Goal: Task Accomplishment & Management: Complete application form

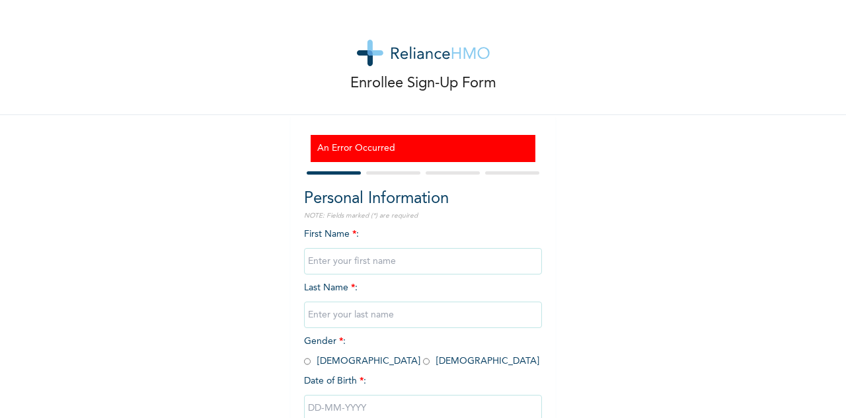
click at [715, 160] on div "Enrollee Sign-Up Form An Error Occurred Personal Information NOTE: Fields marke…" at bounding box center [423, 247] width 846 height 495
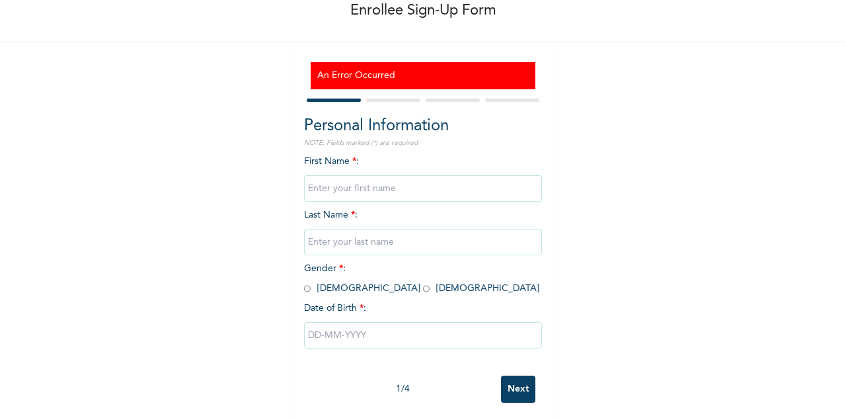
scroll to position [89, 0]
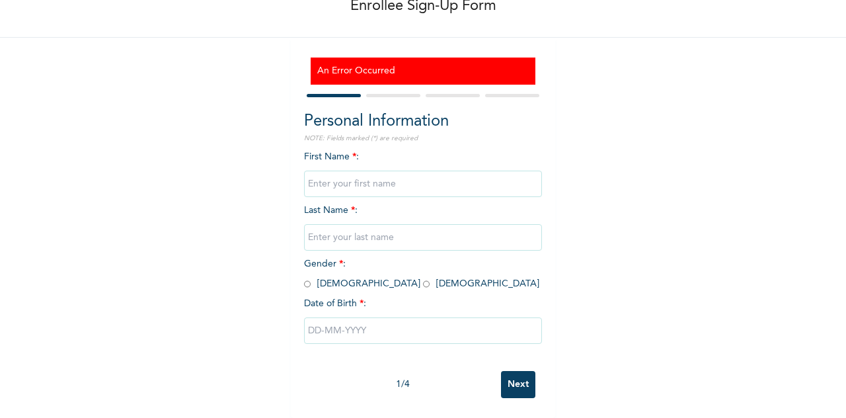
click at [0, 51] on div "Enrollee Sign-Up Form An Error Occurred Personal Information NOTE: Fields marke…" at bounding box center [423, 170] width 846 height 495
click at [369, 177] on input "text" at bounding box center [423, 184] width 238 height 26
type input "akindipe"
click at [349, 224] on input "text" at bounding box center [423, 237] width 238 height 26
type input "[PERSON_NAME]"
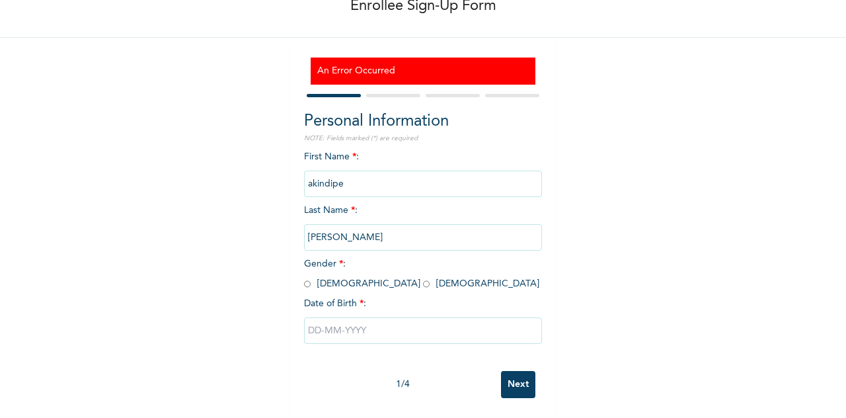
click at [305, 278] on input "radio" at bounding box center [307, 284] width 7 height 13
radio input "true"
click at [344, 317] on input "text" at bounding box center [423, 330] width 238 height 26
select select "7"
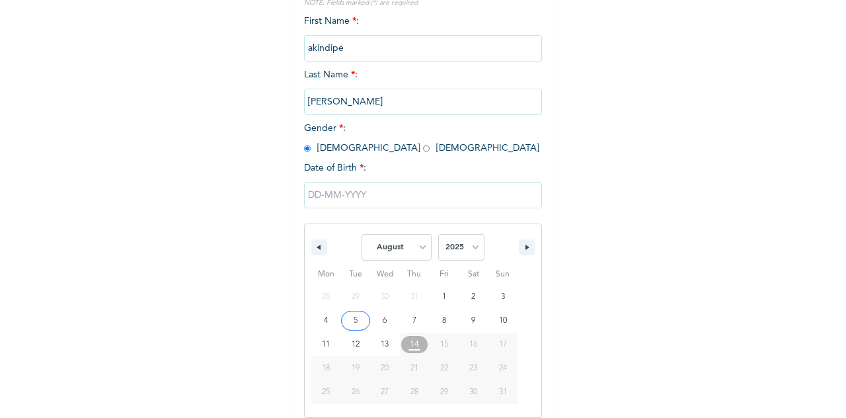
scroll to position [225, 0]
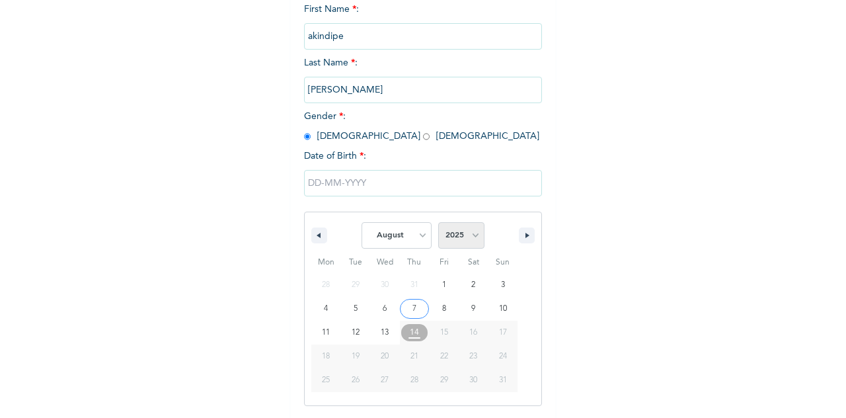
click at [467, 233] on select "2025 2024 2023 2022 2021 2020 2019 2018 2017 2016 2015 2014 2013 2012 2011 2010…" at bounding box center [461, 235] width 46 height 26
select select "1979"
click at [438, 224] on select "2025 2024 2023 2022 2021 2020 2019 2018 2017 2016 2015 2014 2013 2012 2011 2010…" at bounding box center [461, 235] width 46 height 26
click at [408, 241] on select "January February March April May June July August September October November De…" at bounding box center [397, 235] width 70 height 26
select select "0"
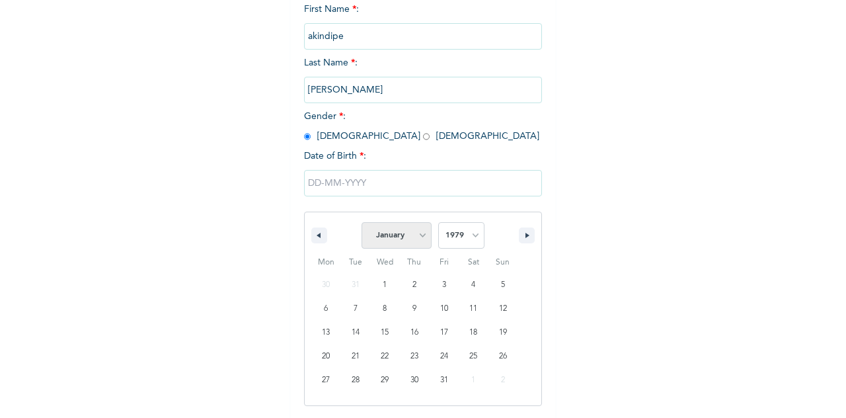
click at [362, 224] on select "January February March April May June July August September October November De…" at bounding box center [397, 235] width 70 height 26
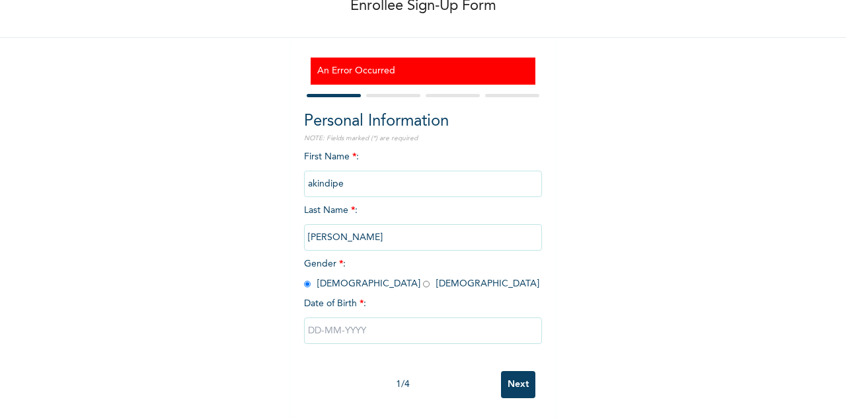
click at [400, 39] on div "An Error Occurred Personal Information NOTE: Fields marked (*) are required Fir…" at bounding box center [423, 228] width 264 height 380
click at [377, 323] on input "text" at bounding box center [423, 330] width 238 height 26
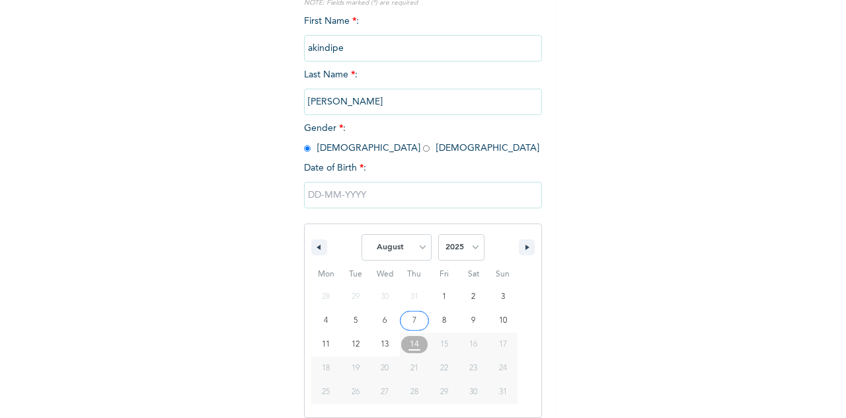
scroll to position [225, 0]
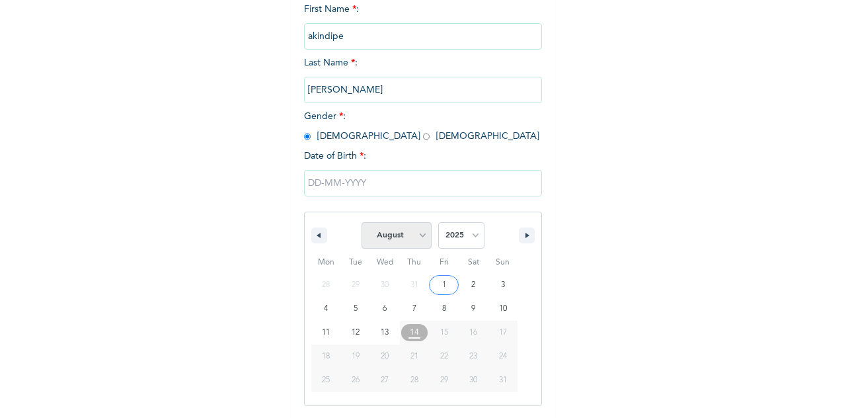
click at [407, 238] on select "January February March April May June July August September October November De…" at bounding box center [397, 235] width 70 height 26
select select "0"
click at [362, 224] on select "January February March April May June July August September October November De…" at bounding box center [397, 235] width 70 height 26
type input "[DATE]"
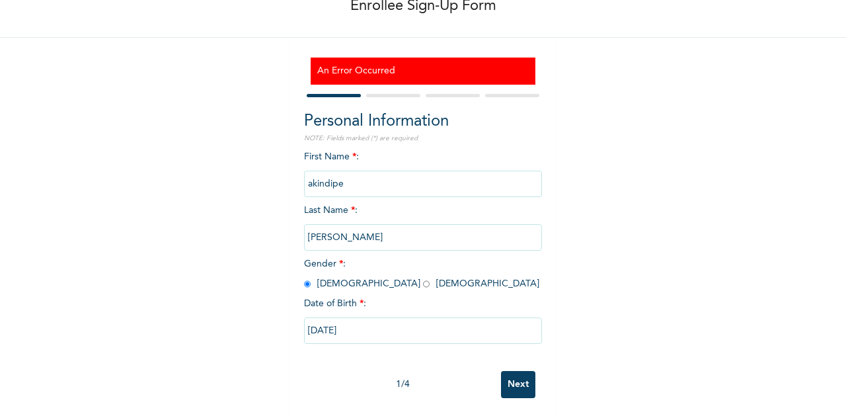
click at [377, 325] on input "[DATE]" at bounding box center [423, 330] width 238 height 26
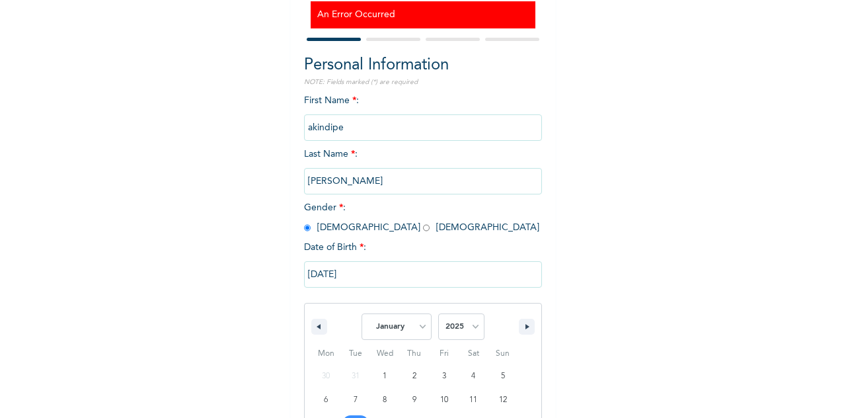
scroll to position [225, 0]
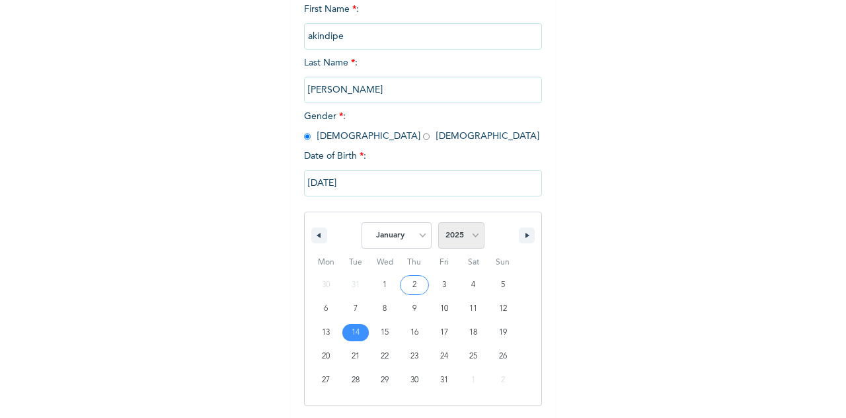
click at [474, 238] on select "2025 2024 2023 2022 2021 2020 2019 2018 2017 2016 2015 2014 2013 2012 2011 2010…" at bounding box center [461, 235] width 46 height 26
select select "1979"
click at [438, 224] on select "2025 2024 2023 2022 2021 2020 2019 2018 2017 2016 2015 2014 2013 2012 2011 2010…" at bounding box center [461, 235] width 46 height 26
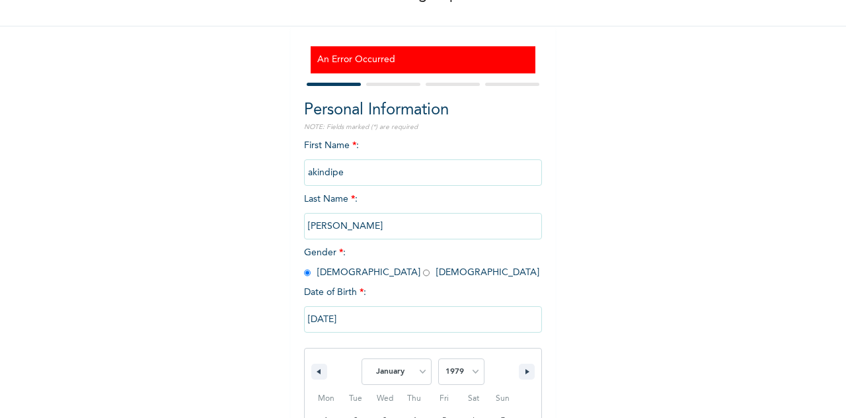
click at [583, 280] on div "Enrollee Sign-Up Form An Error Occurred Personal Information NOTE: Fields marke…" at bounding box center [423, 260] width 846 height 698
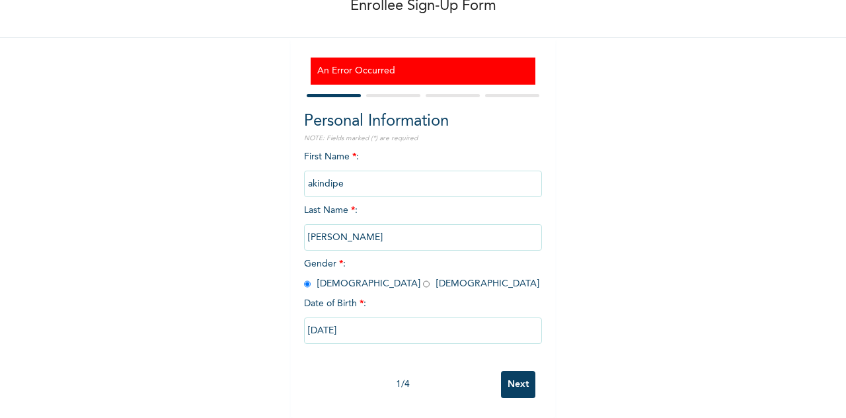
click at [374, 323] on input "[DATE]" at bounding box center [423, 330] width 238 height 26
click at [479, 334] on div "[DATE]" at bounding box center [423, 331] width 238 height 40
click at [456, 317] on input "[DATE]" at bounding box center [423, 330] width 238 height 26
click at [492, 325] on input "[DATE]" at bounding box center [423, 330] width 238 height 26
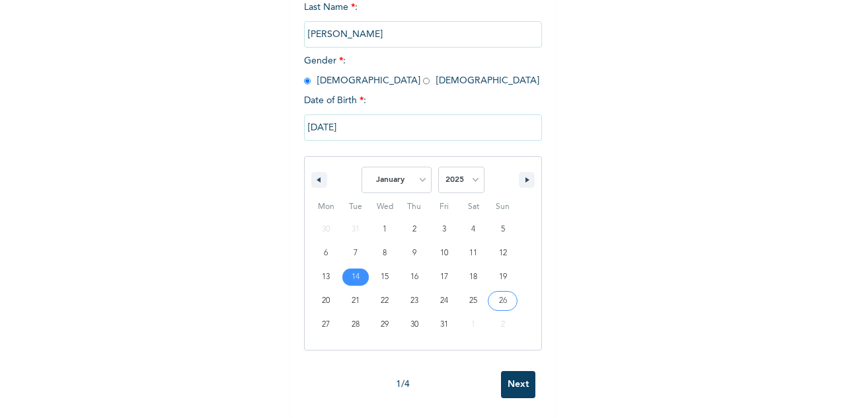
scroll to position [292, 0]
click at [454, 174] on select "2025 2024 2023 2022 2021 2020 2019 2018 2017 2016 2015 2014 2013 2012 2011 2010…" at bounding box center [461, 180] width 46 height 26
select select "1979"
click at [438, 167] on select "2025 2024 2023 2022 2021 2020 2019 2018 2017 2016 2015 2014 2013 2012 2011 2010…" at bounding box center [461, 180] width 46 height 26
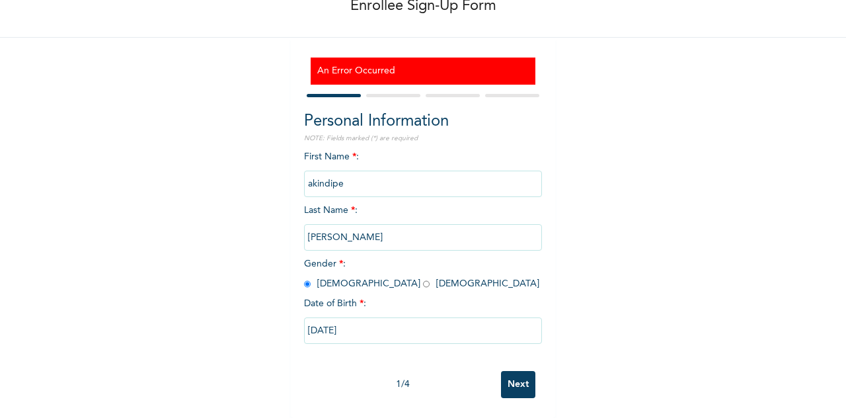
click at [513, 372] on input "Next" at bounding box center [518, 384] width 34 height 27
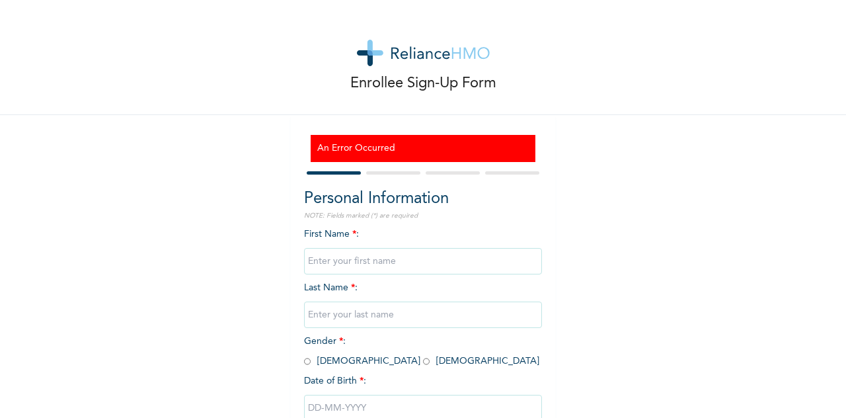
click at [385, 256] on input "text" at bounding box center [423, 261] width 238 height 26
type input "akindipe"
click at [378, 309] on input "text" at bounding box center [423, 314] width 238 height 26
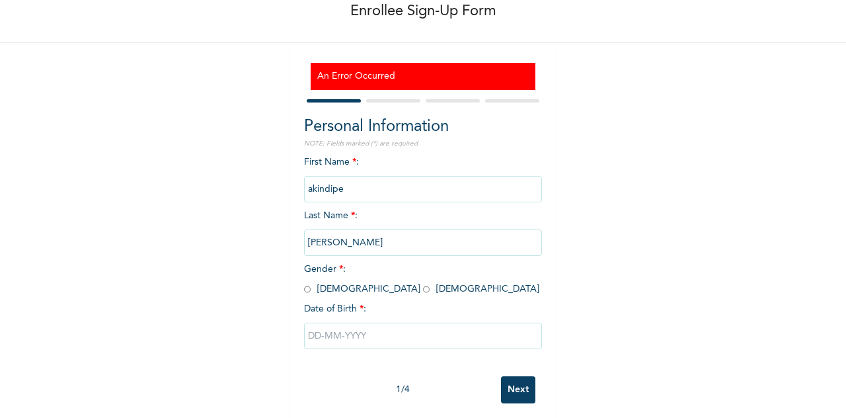
scroll to position [86, 0]
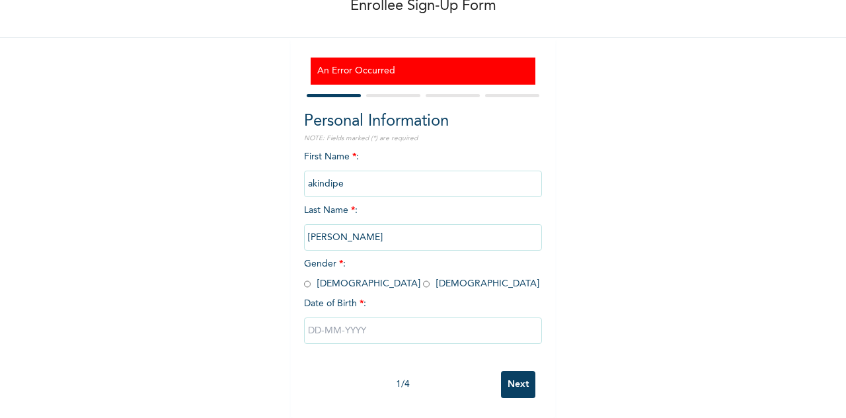
type input "oluseyi"
click at [304, 281] on div "First Name * : akindipe Last Name * : oluseyi Gender * : Male Female Date of Bi…" at bounding box center [423, 257] width 238 height 214
click at [304, 281] on input "radio" at bounding box center [307, 284] width 7 height 13
radio input "true"
click at [364, 321] on input "text" at bounding box center [423, 330] width 238 height 26
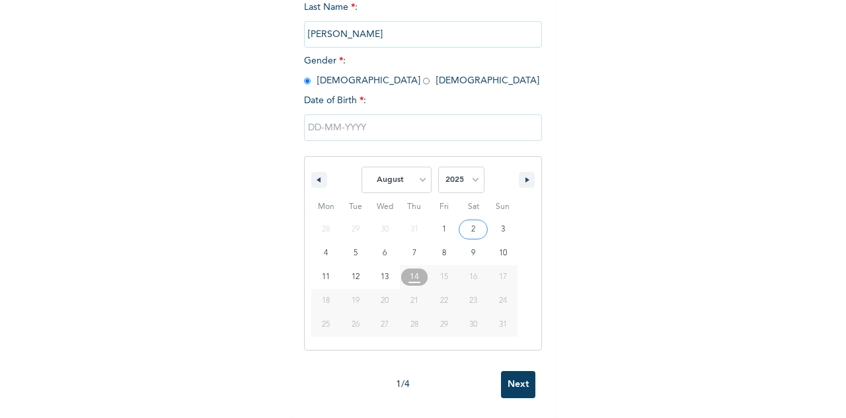
scroll to position [292, 0]
click at [415, 167] on select "January February March April May June July August September October November De…" at bounding box center [397, 180] width 70 height 26
select select "0"
click at [362, 167] on select "January February March April May June July August September October November De…" at bounding box center [397, 180] width 70 height 26
type input "[DATE]"
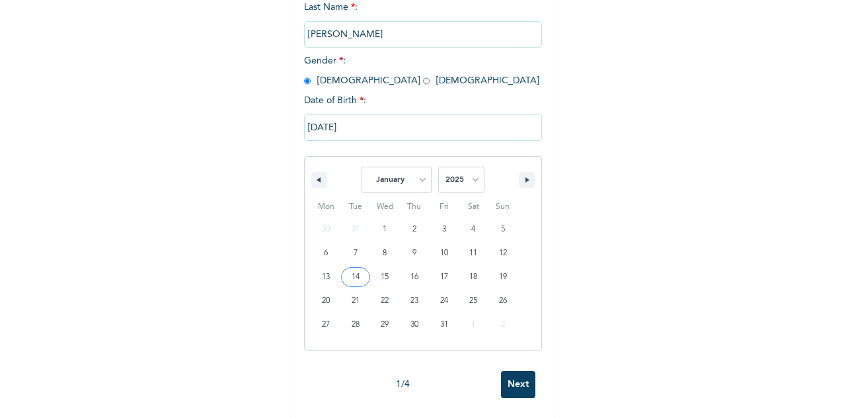
scroll to position [89, 0]
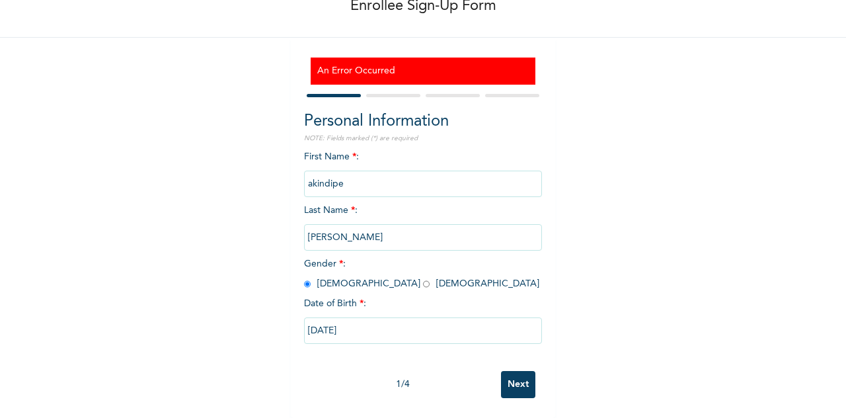
click at [364, 323] on input "[DATE]" at bounding box center [423, 330] width 238 height 26
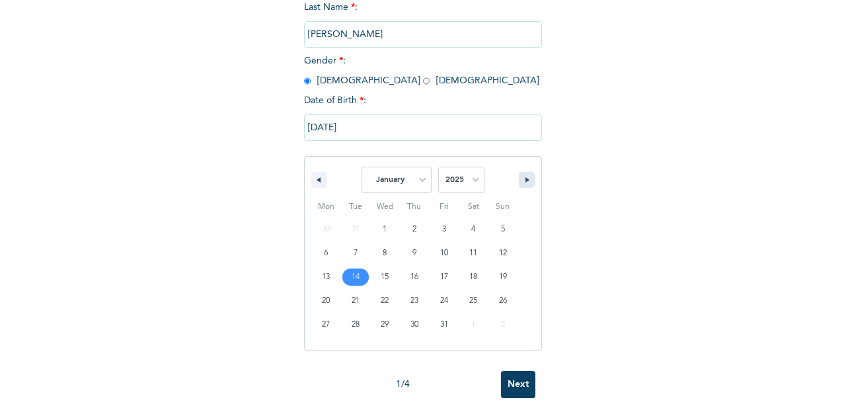
scroll to position [292, 0]
click at [471, 169] on select "2025 2024 2023 2022 2021 2020 2019 2018 2017 2016 2015 2014 2013 2012 2011 2010…" at bounding box center [461, 180] width 46 height 26
select select "1979"
click at [438, 167] on select "2025 2024 2023 2022 2021 2020 2019 2018 2017 2016 2015 2014 2013 2012 2011 2010…" at bounding box center [461, 180] width 46 height 26
click at [326, 123] on input "[DATE]" at bounding box center [423, 127] width 238 height 26
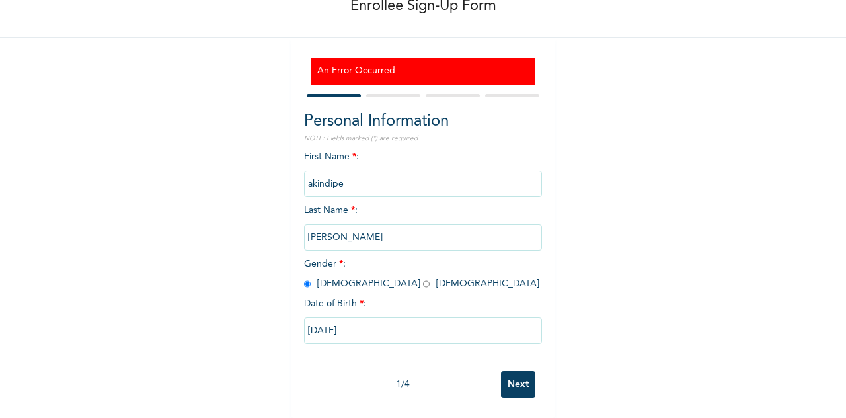
scroll to position [89, 0]
click at [362, 323] on input "[DATE]" at bounding box center [423, 330] width 238 height 26
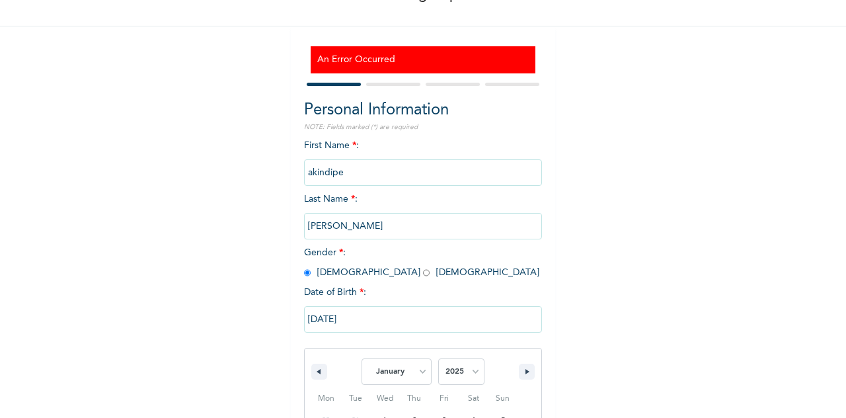
scroll to position [225, 0]
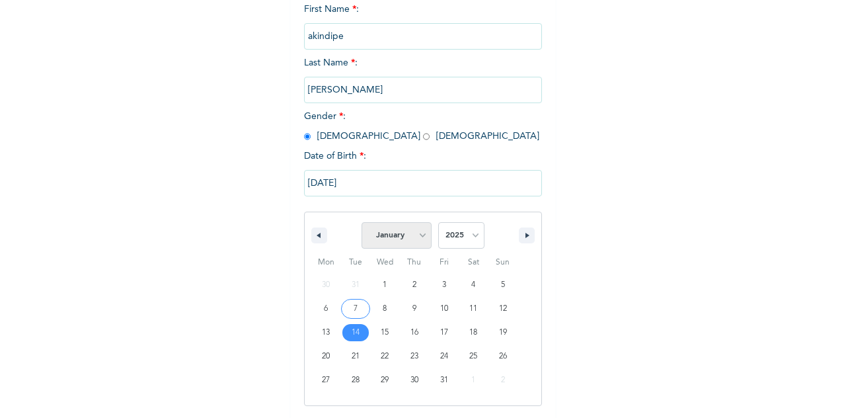
click at [395, 241] on select "January February March April May June July August September October November De…" at bounding box center [397, 235] width 70 height 26
click at [362, 224] on select "January February March April May June July August September October November De…" at bounding box center [397, 235] width 70 height 26
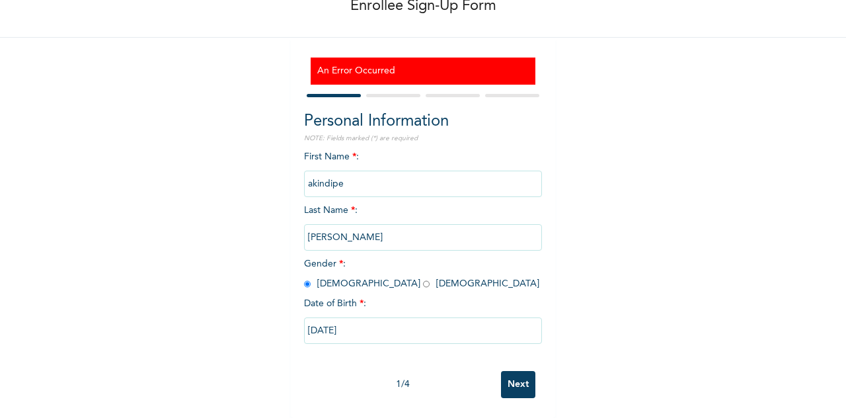
click at [370, 325] on input "[DATE]" at bounding box center [423, 330] width 238 height 26
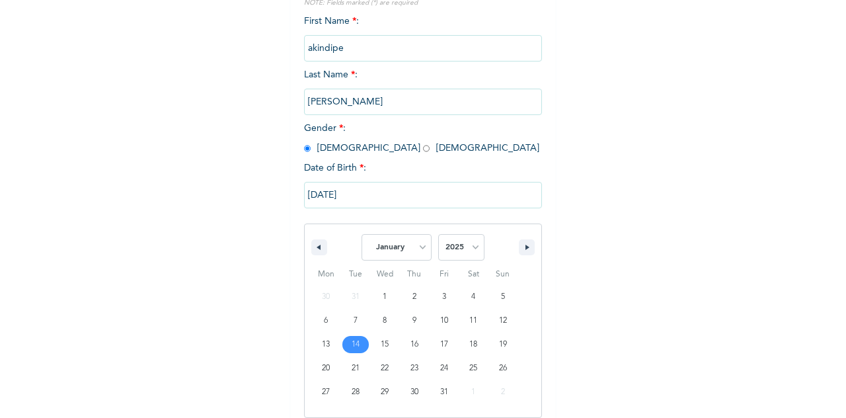
scroll to position [225, 0]
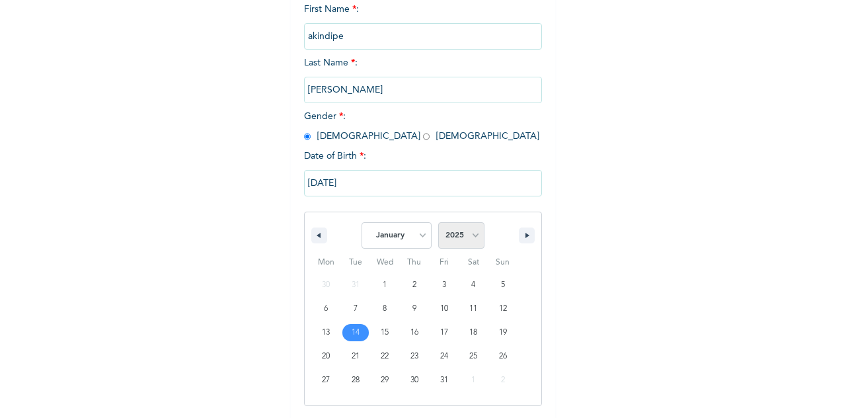
click at [465, 240] on select "2025 2024 2023 2022 2021 2020 2019 2018 2017 2016 2015 2014 2013 2012 2011 2010…" at bounding box center [461, 235] width 46 height 26
click at [438, 224] on select "2025 2024 2023 2022 2021 2020 2019 2018 2017 2016 2015 2014 2013 2012 2011 2010…" at bounding box center [461, 235] width 46 height 26
click at [501, 227] on span "January February March April May June July August September October November De…" at bounding box center [423, 236] width 178 height 40
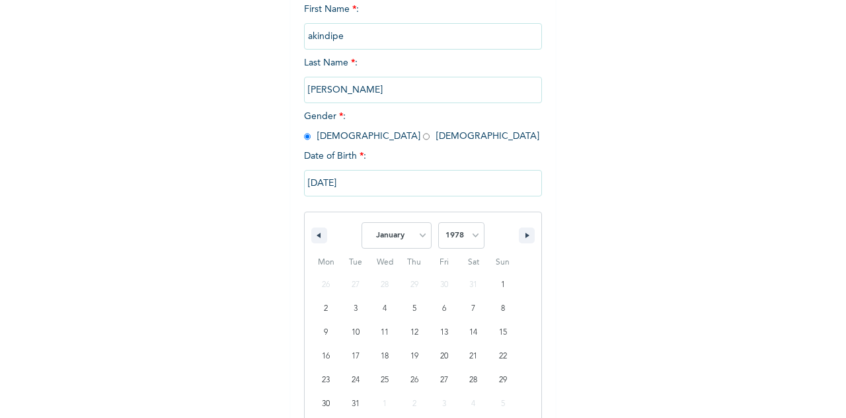
click at [489, 231] on span "January February March April May June July August September October November De…" at bounding box center [423, 236] width 178 height 40
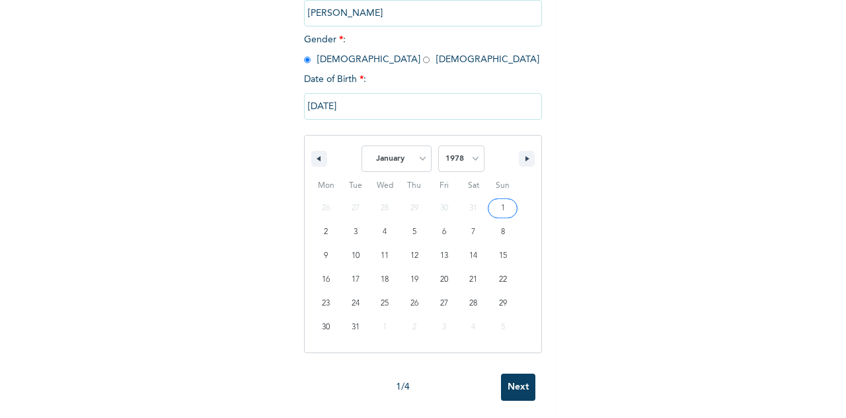
scroll to position [304, 0]
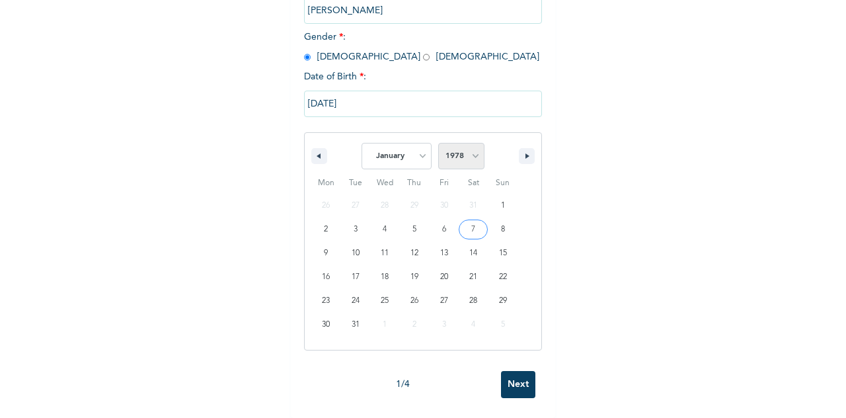
click at [473, 167] on select "2025 2024 2023 2022 2021 2020 2019 2018 2017 2016 2015 2014 2013 2012 2011 2010…" at bounding box center [461, 156] width 46 height 26
select select "1979"
click at [438, 157] on select "2025 2024 2023 2022 2021 2020 2019 2018 2017 2016 2015 2014 2013 2012 2011 2010…" at bounding box center [461, 156] width 46 height 26
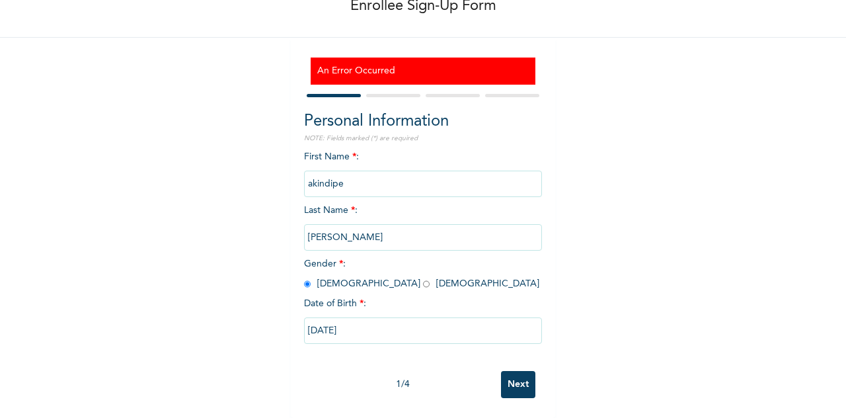
scroll to position [89, 0]
click at [275, 157] on div "Enrollee Sign-Up Form An Error Occurred Personal Information NOTE: Fields marke…" at bounding box center [423, 170] width 846 height 495
click at [366, 323] on input "[DATE]" at bounding box center [423, 330] width 238 height 26
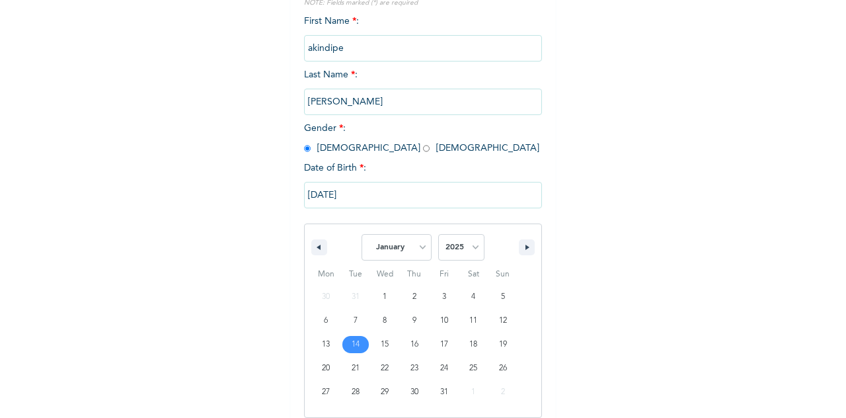
scroll to position [225, 0]
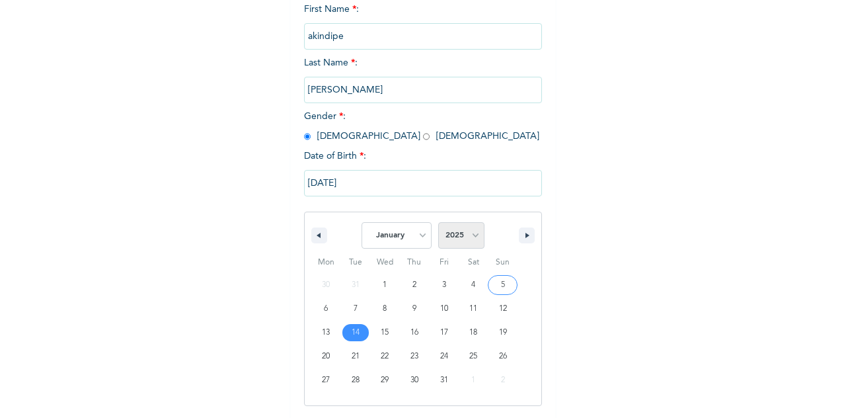
click at [461, 231] on select "2025 2024 2023 2022 2021 2020 2019 2018 2017 2016 2015 2014 2013 2012 2011 2010…" at bounding box center [461, 235] width 46 height 26
select select "1979"
click at [438, 224] on select "2025 2024 2023 2022 2021 2020 2019 2018 2017 2016 2015 2014 2013 2012 2011 2010…" at bounding box center [461, 235] width 46 height 26
click at [520, 238] on button "button" at bounding box center [527, 235] width 16 height 16
click at [321, 241] on button "button" at bounding box center [319, 235] width 16 height 16
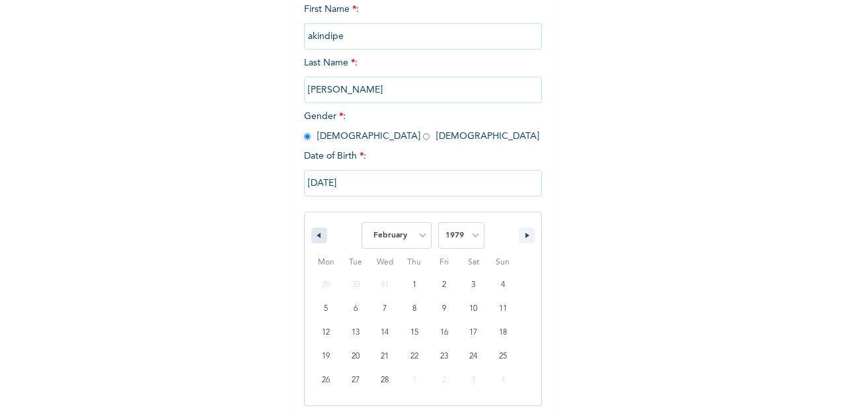
select select "0"
click at [531, 265] on div "Mon Tue Wed Thu Fri Sat Sun 1 2 3 4 5 6 7 8 9 10 11 12 13 14 15 16 17 18 19 20 …" at bounding box center [423, 328] width 237 height 153
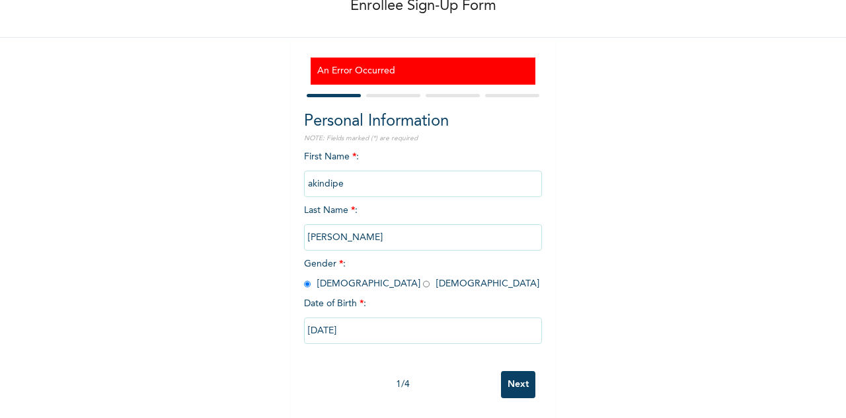
click at [564, 256] on div "Enrollee Sign-Up Form An Error Occurred Personal Information NOTE: Fields marke…" at bounding box center [423, 170] width 846 height 495
click at [370, 333] on input "[DATE]" at bounding box center [423, 330] width 238 height 26
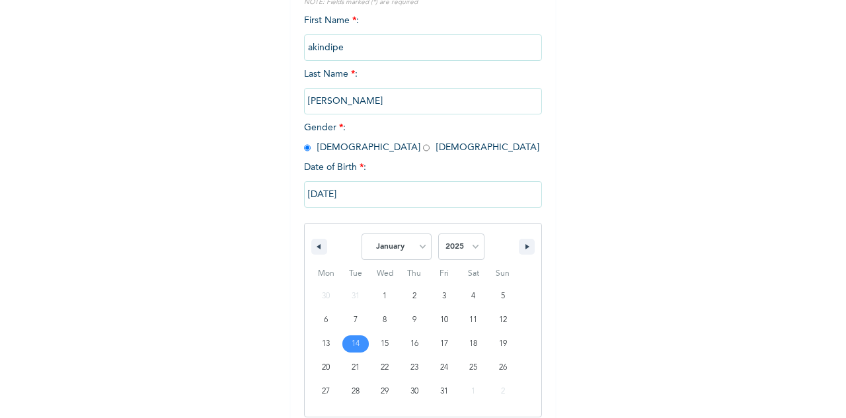
scroll to position [225, 0]
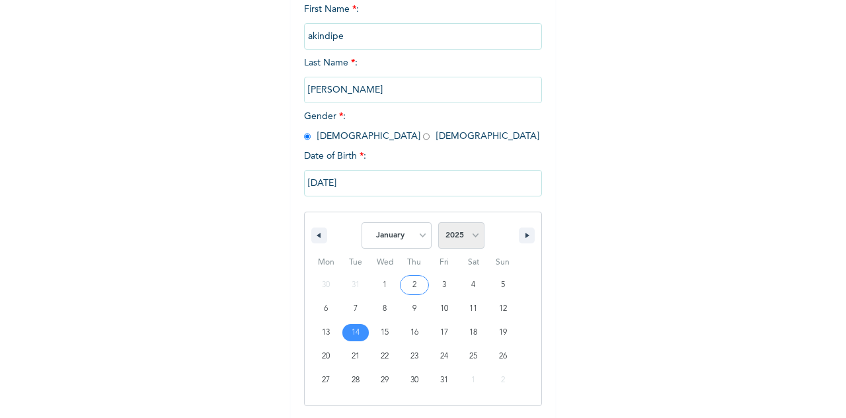
click at [456, 241] on select "2025 2024 2023 2022 2021 2020 2019 2018 2017 2016 2015 2014 2013 2012 2011 2010…" at bounding box center [461, 235] width 46 height 26
select select "1979"
click at [438, 224] on select "2025 2024 2023 2022 2021 2020 2019 2018 2017 2016 2015 2014 2013 2012 2011 2010…" at bounding box center [461, 235] width 46 height 26
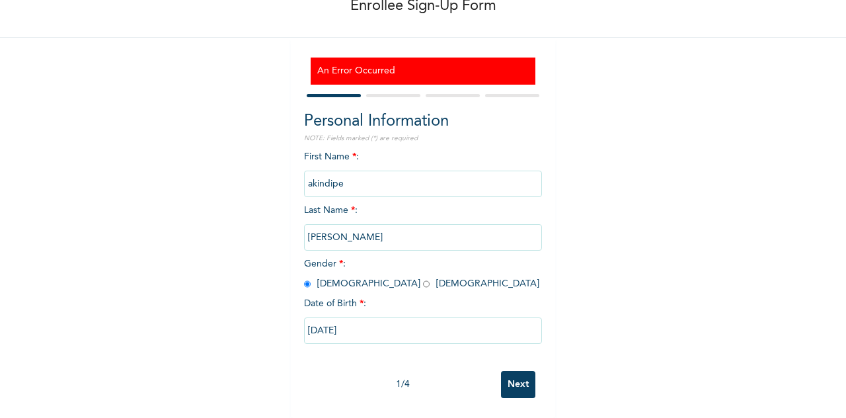
click at [558, 249] on div "Enrollee Sign-Up Form An Error Occurred Personal Information NOTE: Fields marke…" at bounding box center [423, 170] width 846 height 495
click at [510, 372] on input "Next" at bounding box center [518, 384] width 34 height 27
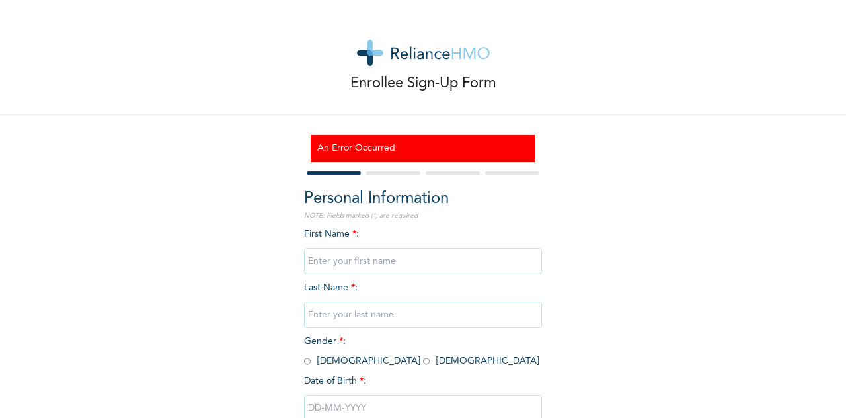
click at [327, 265] on input "text" at bounding box center [423, 261] width 238 height 26
type input "akindipe"
click at [345, 306] on input "text" at bounding box center [423, 314] width 238 height 26
type input "oluseyi"
click at [304, 359] on input "radio" at bounding box center [307, 361] width 7 height 13
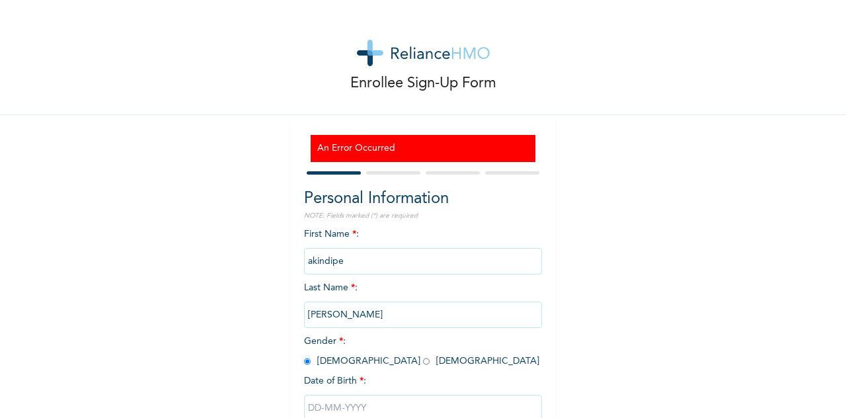
radio input "true"
click at [621, 272] on div "Enrollee Sign-Up Form An Error Occurred Personal Information NOTE: Fields marke…" at bounding box center [423, 247] width 846 height 495
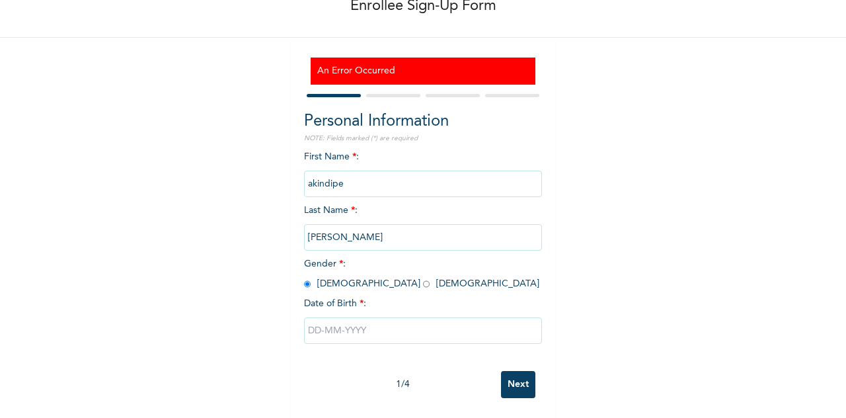
scroll to position [89, 0]
click at [401, 325] on input "text" at bounding box center [423, 330] width 238 height 26
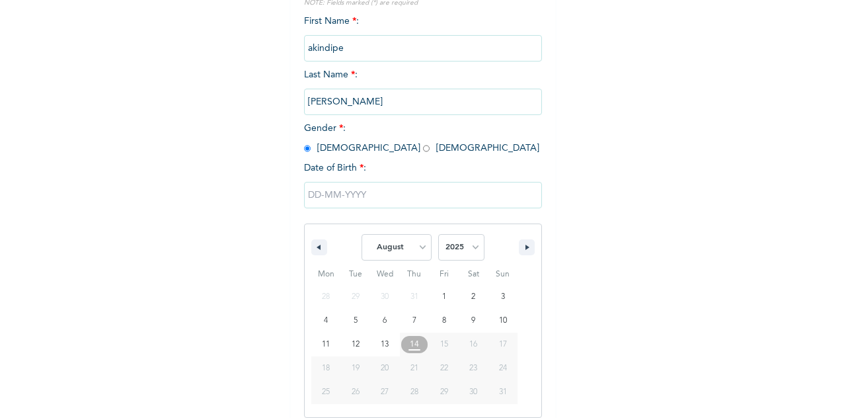
scroll to position [225, 0]
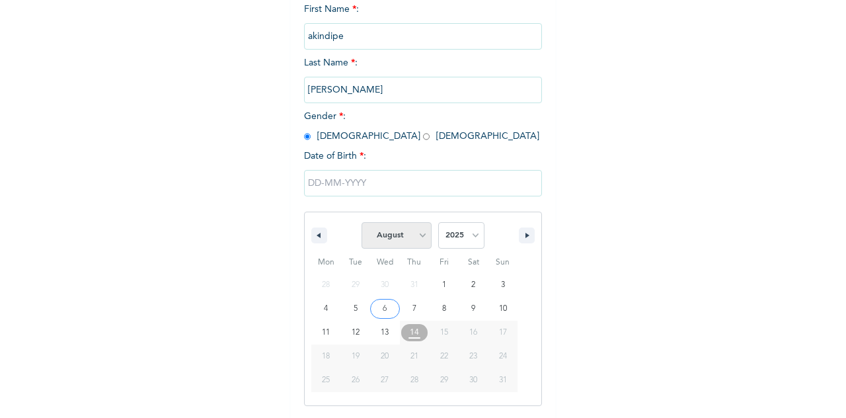
click at [393, 232] on select "January February March April May June July August September October November De…" at bounding box center [397, 235] width 70 height 26
select select "0"
click at [362, 224] on select "January February March April May June July August September October November De…" at bounding box center [397, 235] width 70 height 26
type input "[DATE]"
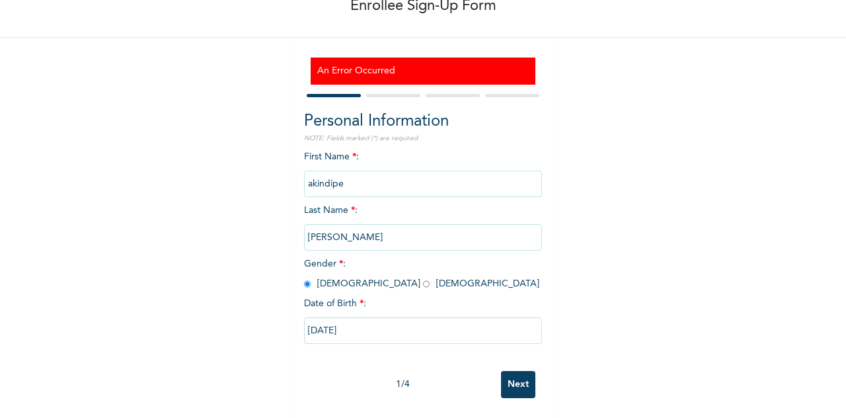
click at [348, 322] on input "[DATE]" at bounding box center [423, 330] width 238 height 26
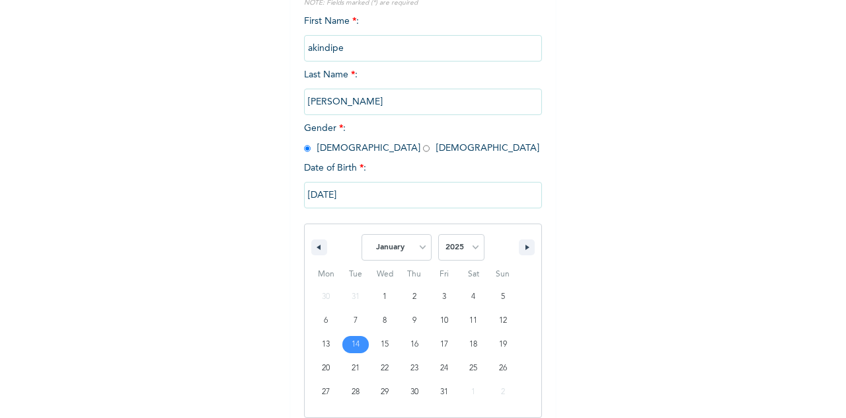
scroll to position [225, 0]
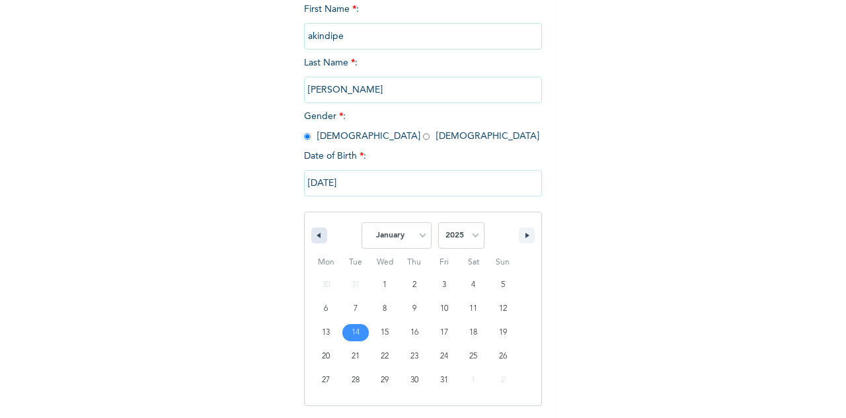
drag, startPoint x: 360, startPoint y: 338, endPoint x: 314, endPoint y: 237, distance: 111.2
click at [314, 237] on div "January February March April May June July August September October November De…" at bounding box center [423, 309] width 238 height 194
click at [314, 237] on icon "button" at bounding box center [317, 235] width 7 height 5
select select "11"
select select "2024"
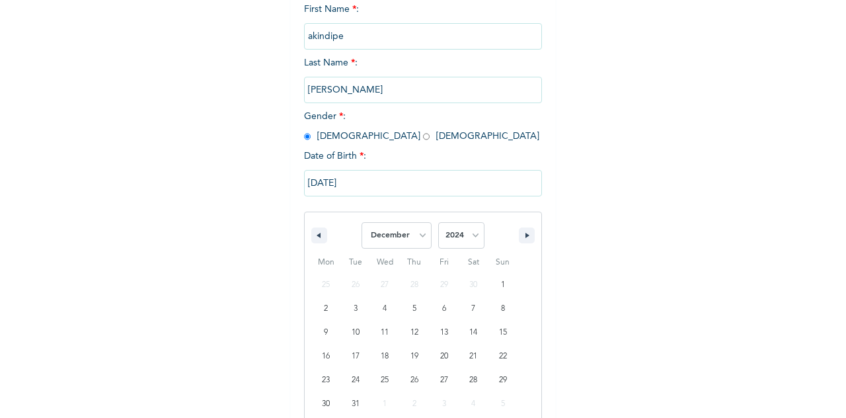
click at [320, 187] on input "[DATE]" at bounding box center [423, 183] width 238 height 26
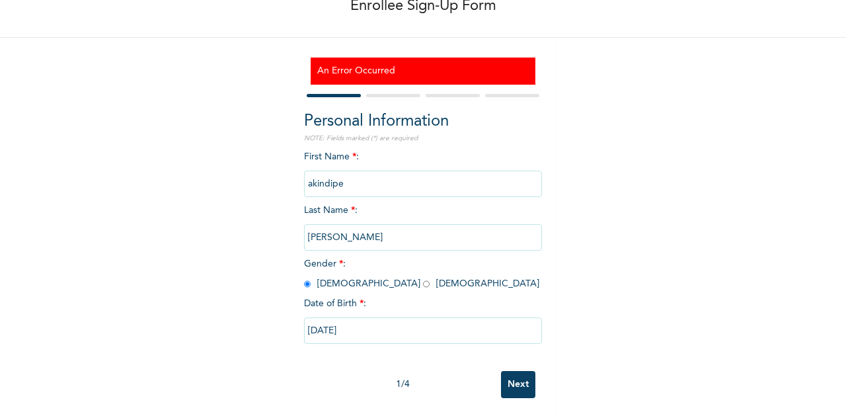
scroll to position [89, 0]
click at [320, 187] on div "First Name * : akindipe Last Name * : oluseyi Gender * : Male Female Date of Bi…" at bounding box center [423, 257] width 238 height 214
click at [344, 318] on input "[DATE]" at bounding box center [423, 330] width 238 height 26
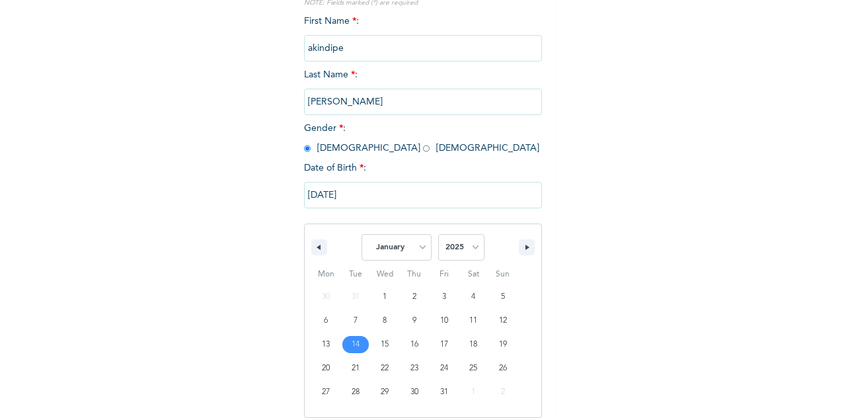
scroll to position [225, 0]
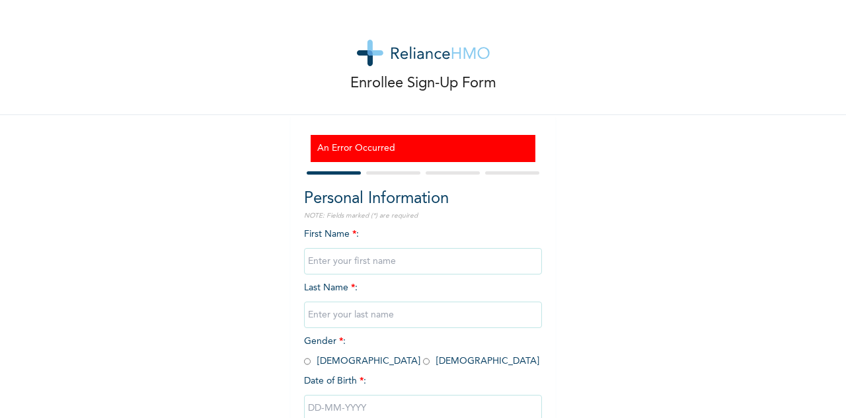
click at [612, 240] on div "Enrollee Sign-Up Form An Error Occurred Personal Information NOTE: Fields marke…" at bounding box center [423, 247] width 846 height 495
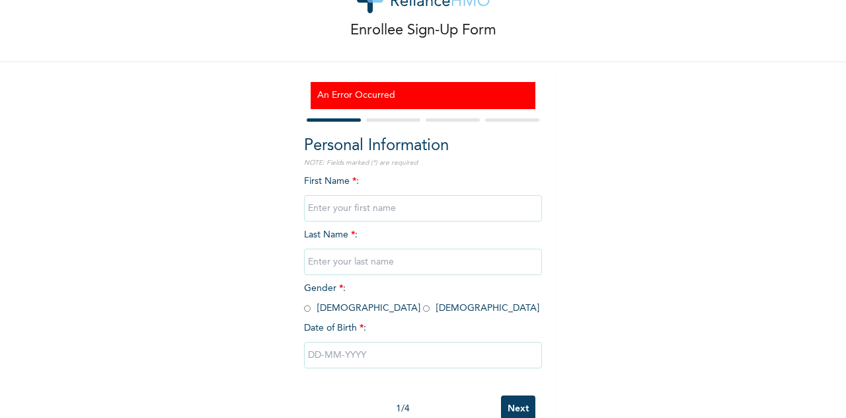
scroll to position [89, 0]
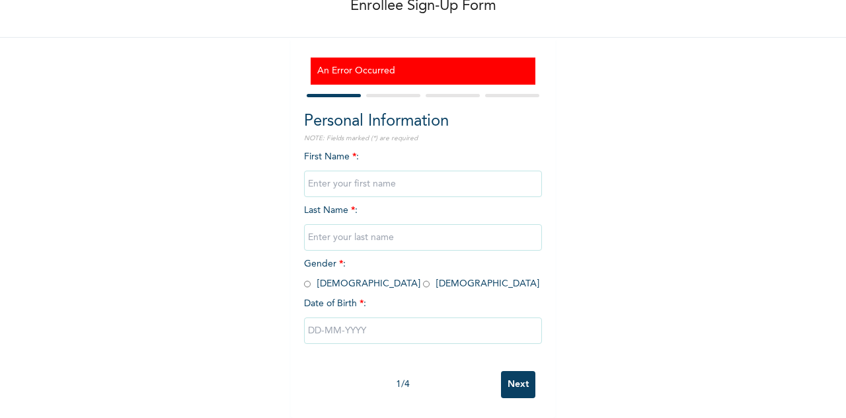
click at [370, 317] on input "text" at bounding box center [423, 330] width 238 height 26
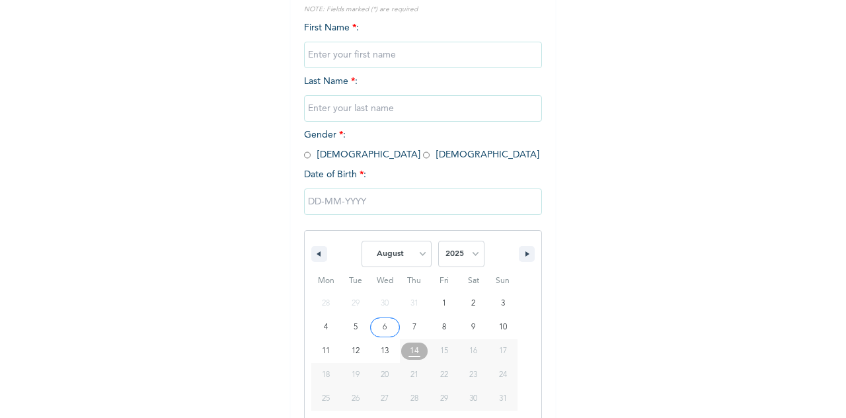
scroll to position [225, 0]
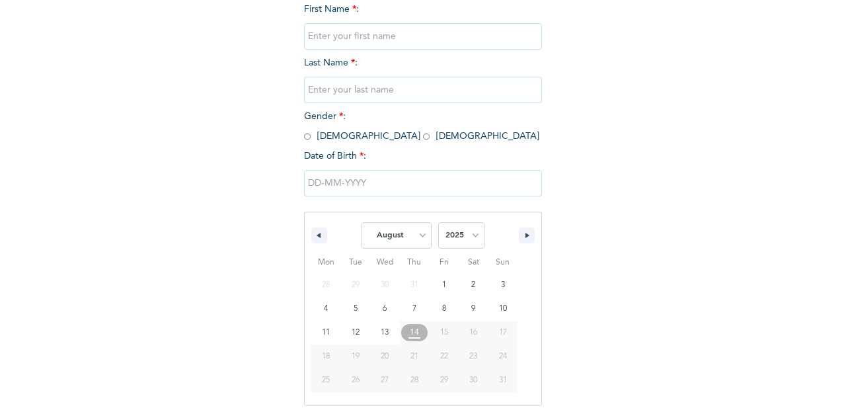
click at [410, 333] on span "14" at bounding box center [414, 333] width 9 height 24
click at [395, 237] on select "January February March April May June July August September October November De…" at bounding box center [397, 235] width 70 height 26
select select "0"
click at [362, 224] on select "January February March April May June July August September October November De…" at bounding box center [397, 235] width 70 height 26
type input "[DATE]"
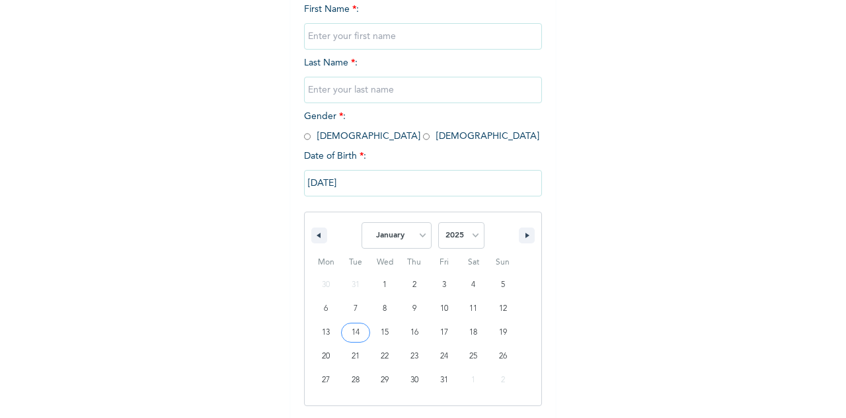
scroll to position [89, 0]
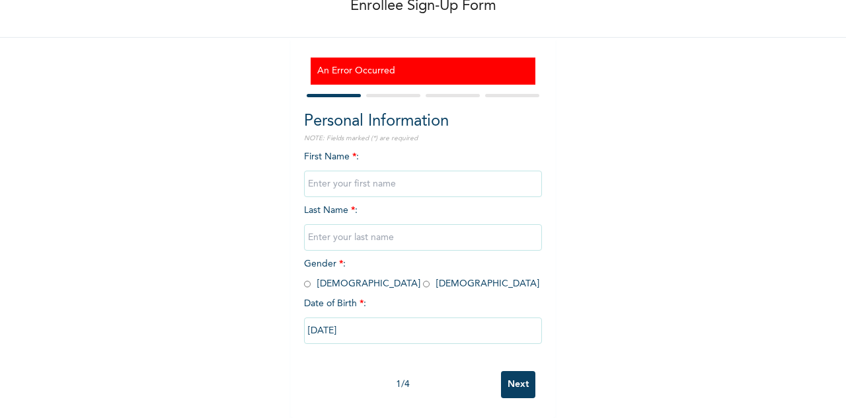
click at [377, 331] on input "[DATE]" at bounding box center [423, 330] width 238 height 26
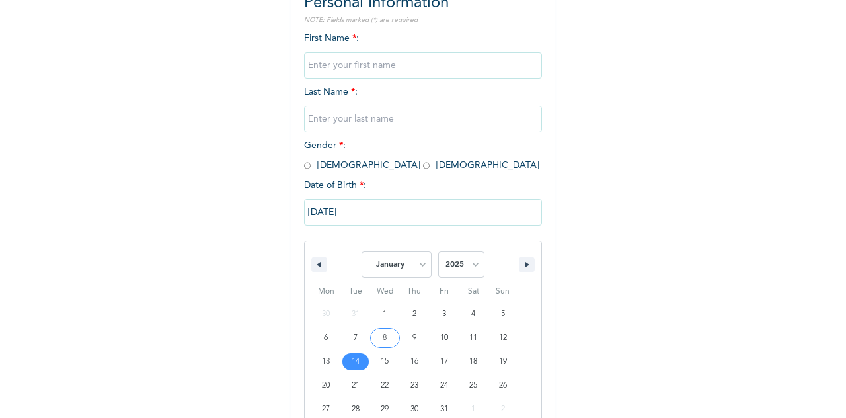
scroll to position [225, 0]
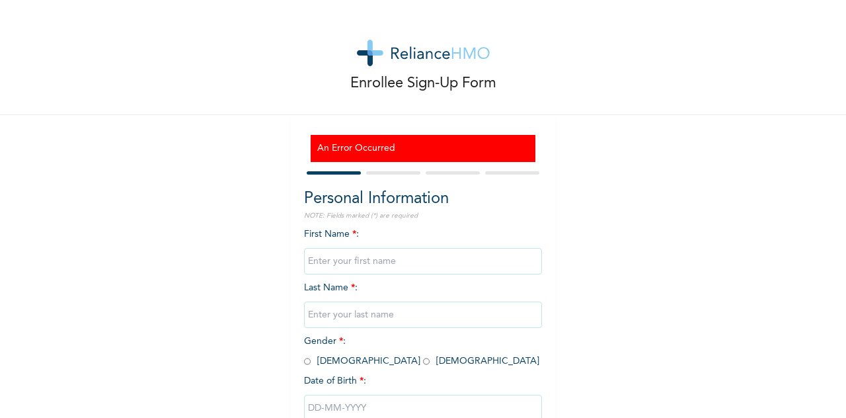
click at [572, 188] on div "Enrollee Sign-Up Form An Error Occurred Personal Information NOTE: Fields marke…" at bounding box center [423, 247] width 846 height 495
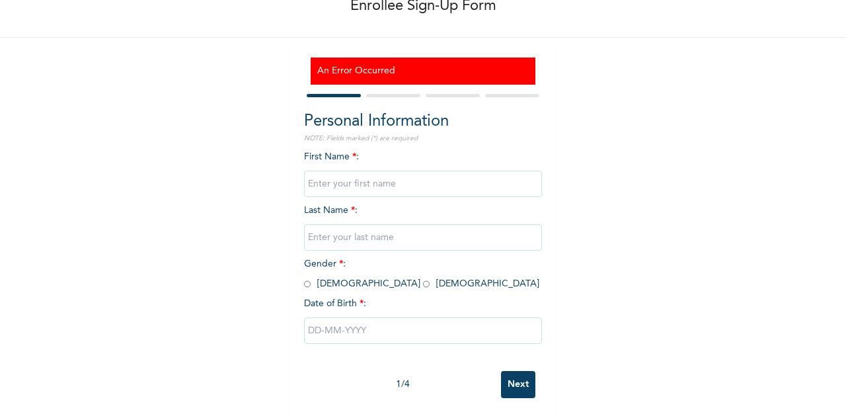
click at [416, 317] on input "text" at bounding box center [423, 330] width 238 height 26
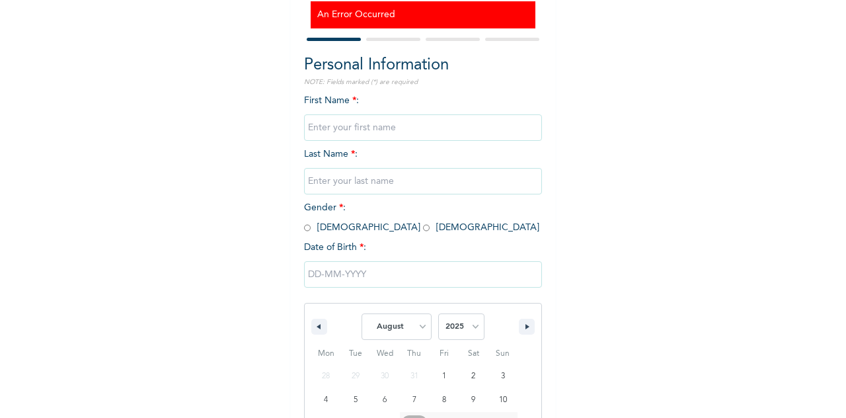
click at [416, 309] on div "January February March April May June July August September October November [D…" at bounding box center [423, 376] width 238 height 243
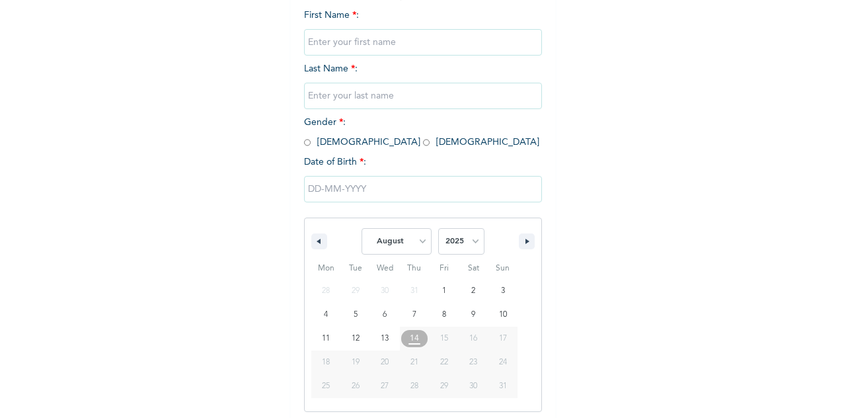
scroll to position [225, 0]
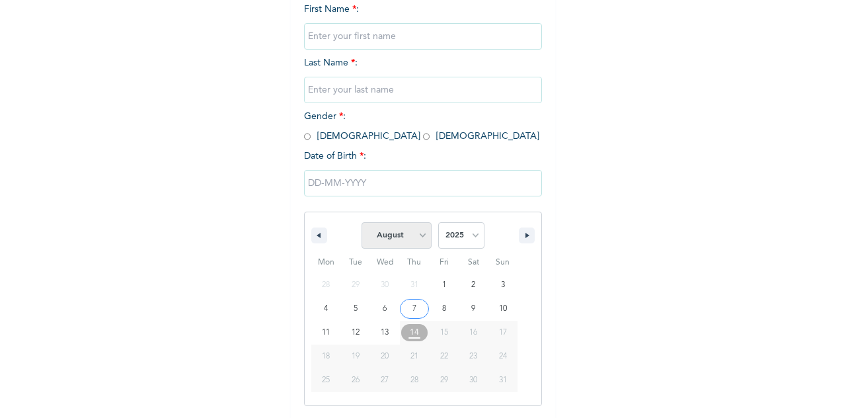
click at [391, 237] on select "January February March April May June July August September October November De…" at bounding box center [397, 235] width 70 height 26
select select "0"
click at [362, 224] on select "January February March April May June July August September October November De…" at bounding box center [397, 235] width 70 height 26
type input "[DATE]"
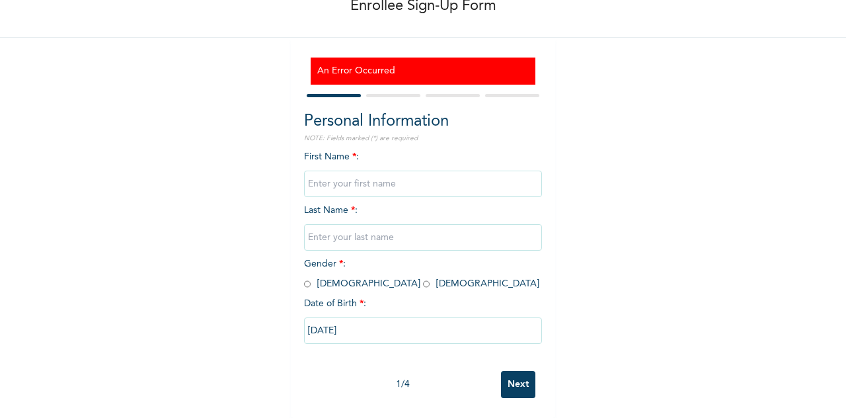
scroll to position [89, 0]
click at [411, 317] on input "[DATE]" at bounding box center [423, 330] width 238 height 26
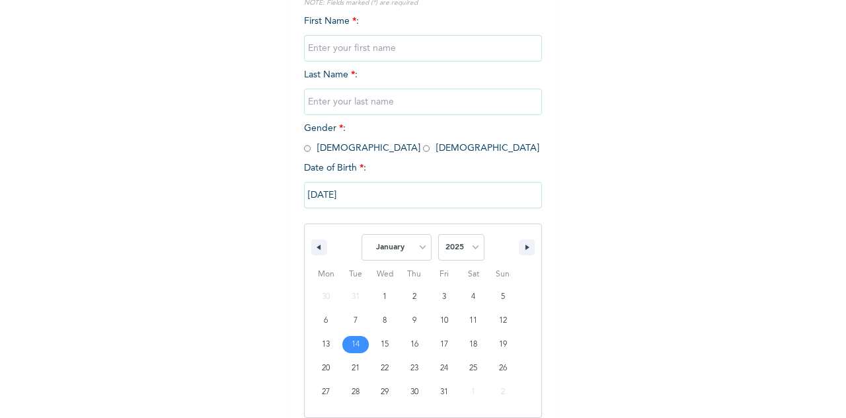
scroll to position [225, 0]
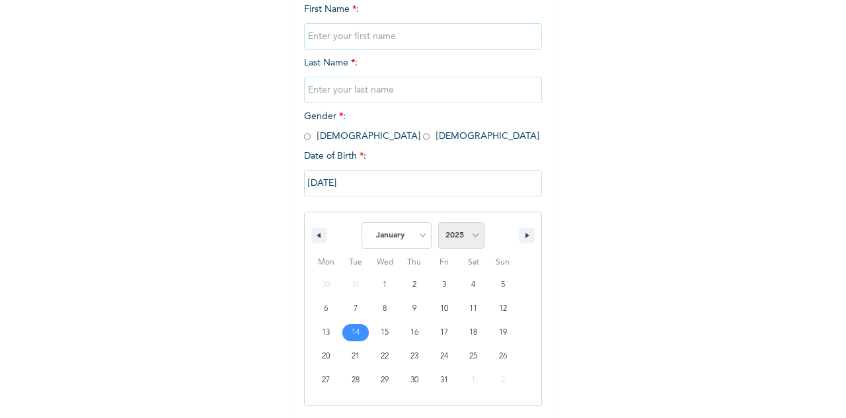
click at [438, 241] on select "2025 2024 2023 2022 2021 2020 2019 2018 2017 2016 2015 2014 2013 2012 2011 2010…" at bounding box center [461, 235] width 46 height 26
select select "1979"
click at [438, 224] on select "2025 2024 2023 2022 2021 2020 2019 2018 2017 2016 2015 2014 2013 2012 2011 2010…" at bounding box center [461, 235] width 46 height 26
type input "[DATE]"
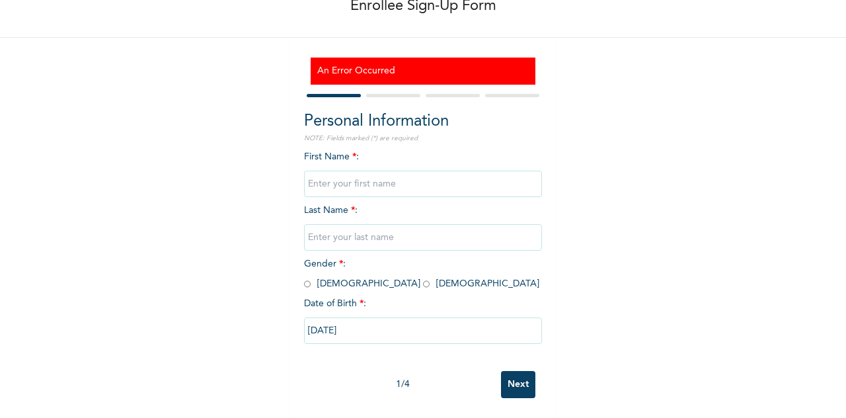
scroll to position [89, 0]
click at [387, 171] on input "text" at bounding box center [423, 184] width 238 height 26
type input "akindipe"
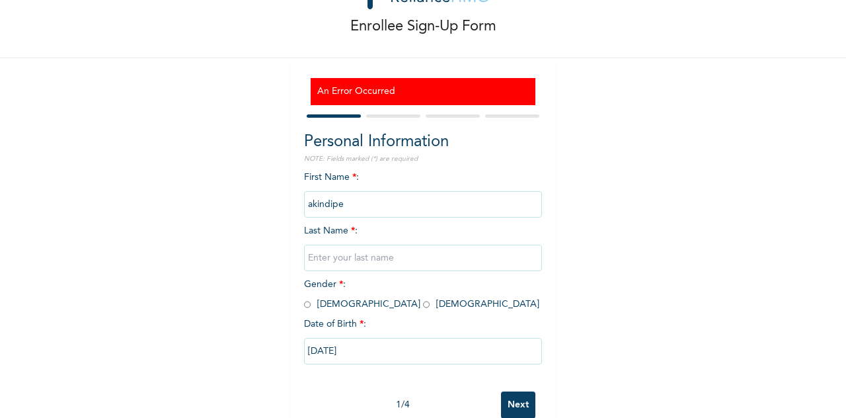
scroll to position [71, 0]
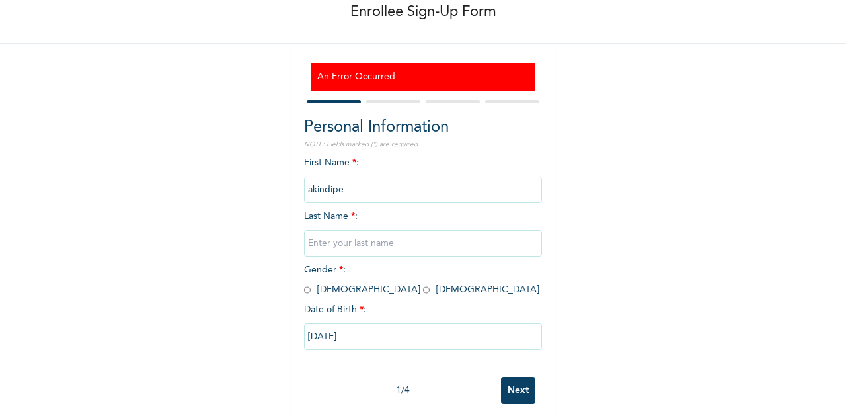
click at [408, 251] on input "text" at bounding box center [423, 243] width 238 height 26
type input "[PERSON_NAME]"
click at [304, 297] on div "First Name * : akindipe Last Name * : [PERSON_NAME] Gender * : [DEMOGRAPHIC_DAT…" at bounding box center [423, 263] width 238 height 214
click at [304, 291] on input "radio" at bounding box center [307, 290] width 7 height 13
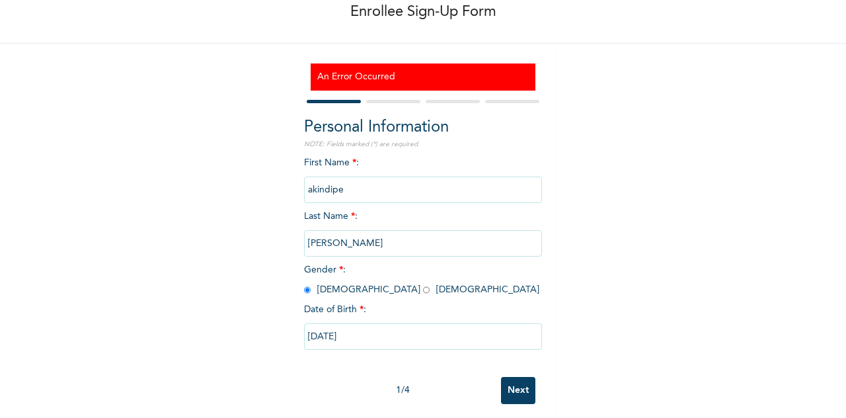
radio input "true"
click at [516, 387] on input "Next" at bounding box center [518, 390] width 34 height 27
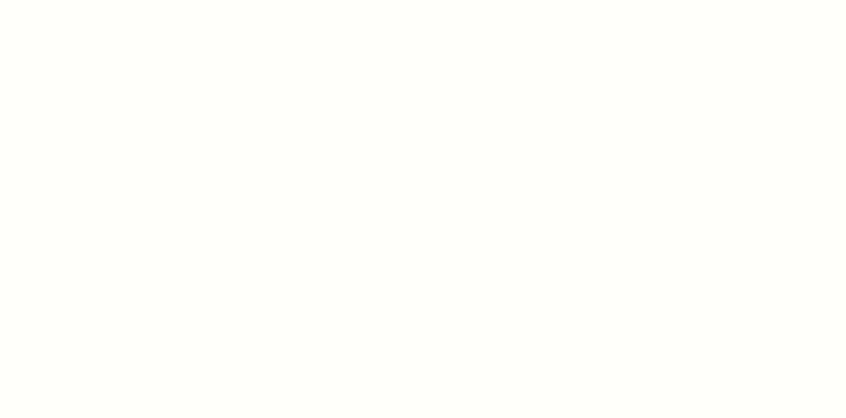
click at [546, 152] on div at bounding box center [423, 209] width 846 height 418
